Goal: Task Accomplishment & Management: Use online tool/utility

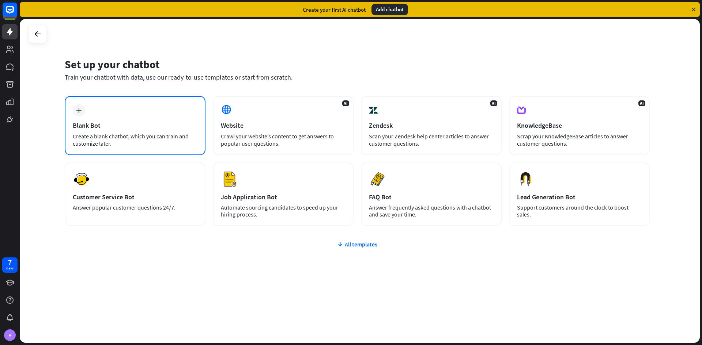
click at [191, 136] on div "Create a blank chatbot, which you can train and customize later." at bounding box center [135, 140] width 125 height 15
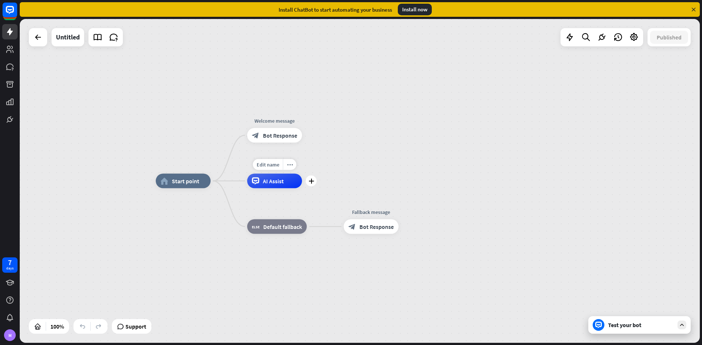
click at [265, 189] on div "Edit name more_horiz plus AI Assist" at bounding box center [274, 181] width 55 height 15
click at [277, 231] on div "block_fallback Default fallback" at bounding box center [277, 227] width 60 height 15
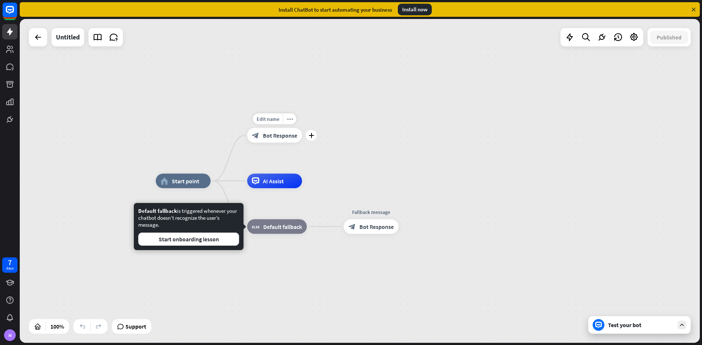
click at [276, 130] on div "block_bot_response Bot Response" at bounding box center [274, 135] width 55 height 15
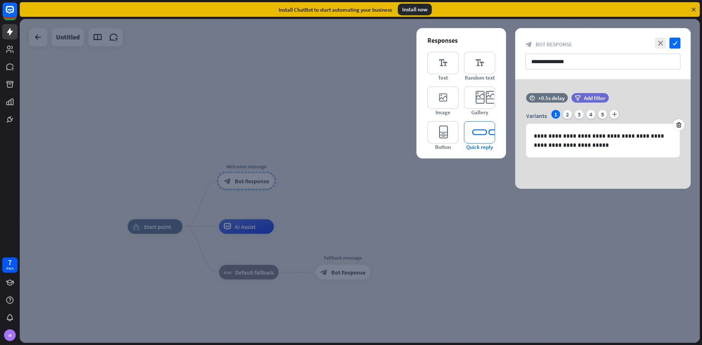
click at [473, 135] on icon "editor_quick_replies" at bounding box center [479, 132] width 31 height 22
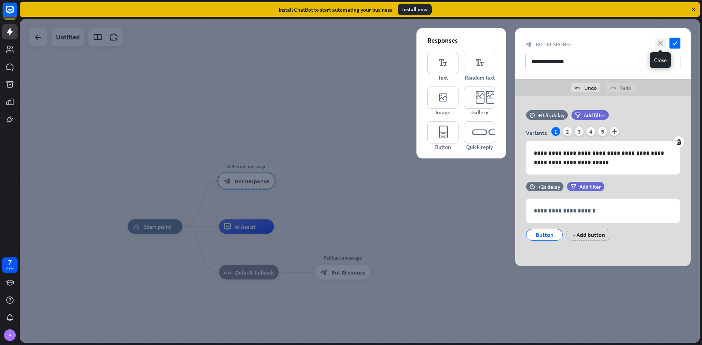
click at [658, 45] on icon "close" at bounding box center [659, 43] width 11 height 11
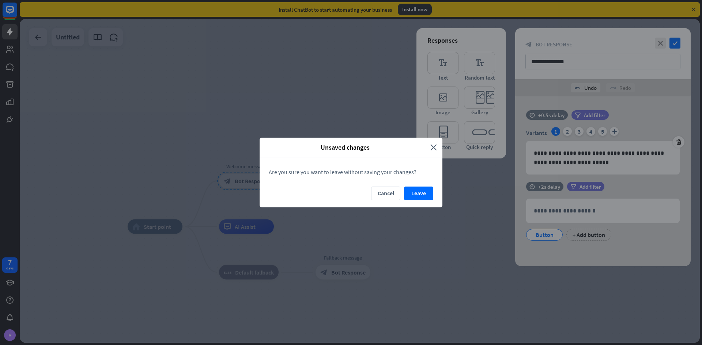
click at [412, 195] on button "Leave" at bounding box center [418, 194] width 29 height 14
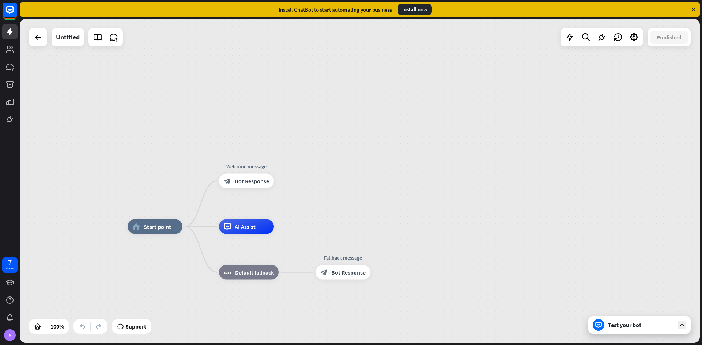
click at [694, 13] on div "Install ChatBot to start automating your business Install now" at bounding box center [360, 9] width 680 height 15
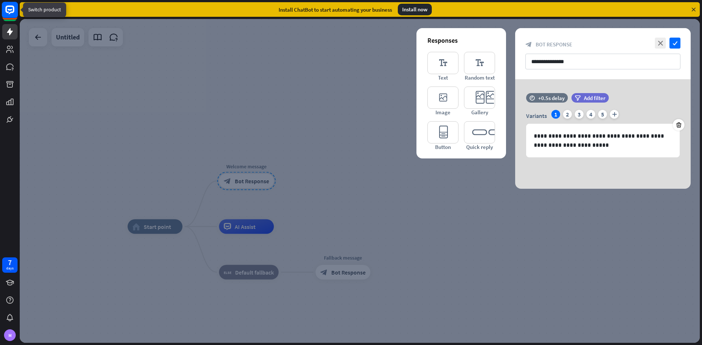
click at [15, 14] on rect at bounding box center [10, 10] width 16 height 16
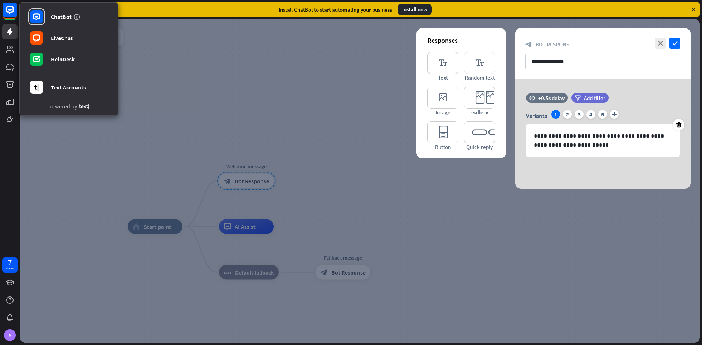
click at [172, 43] on div at bounding box center [360, 181] width 680 height 324
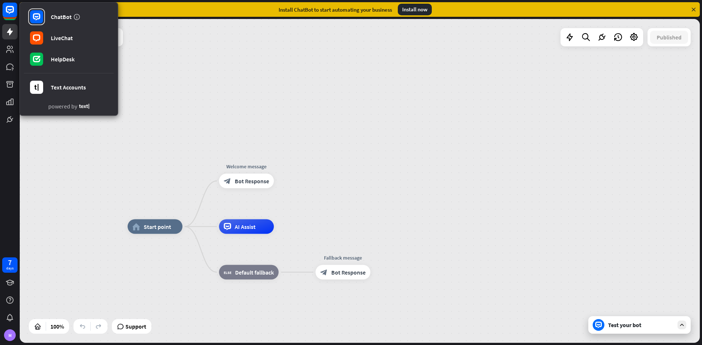
click at [146, 53] on div "home_2 Start point Welcome message block_bot_response Bot Response AI Assist bl…" at bounding box center [360, 181] width 680 height 324
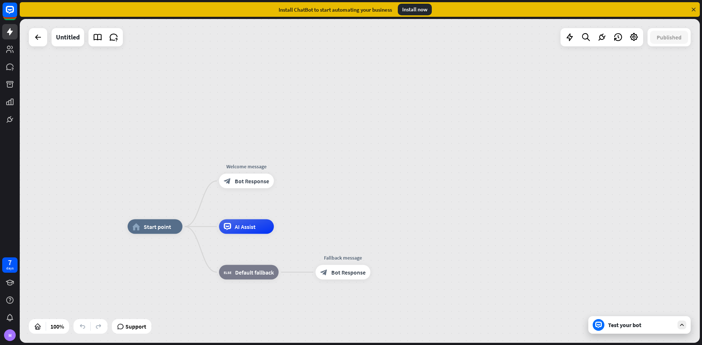
click at [26, 42] on div "home_2 Start point Welcome message block_bot_response Bot Response AI Assist bl…" at bounding box center [360, 181] width 680 height 324
click at [49, 37] on div "Untitled" at bounding box center [76, 37] width 94 height 18
click at [46, 37] on div at bounding box center [38, 37] width 18 height 18
click at [43, 42] on div at bounding box center [38, 37] width 15 height 15
